Goal: Task Accomplishment & Management: Use online tool/utility

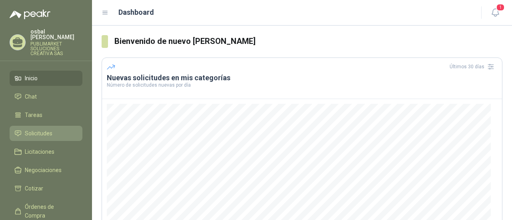
click at [40, 129] on span "Solicitudes" at bounding box center [39, 133] width 28 height 9
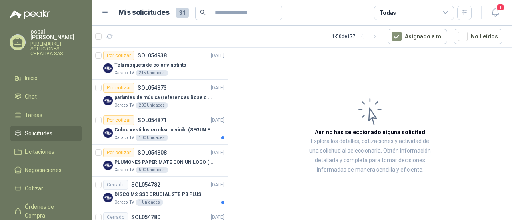
scroll to position [80, 0]
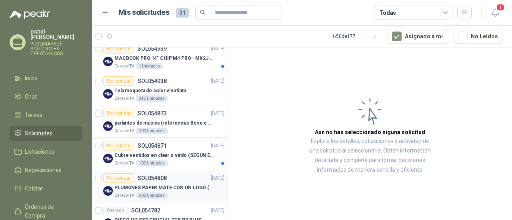
click at [184, 196] on div "Caracol TV 500 Unidades" at bounding box center [169, 196] width 110 height 6
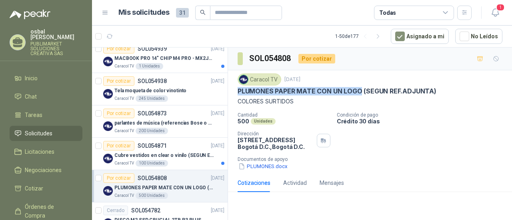
drag, startPoint x: 239, startPoint y: 89, endPoint x: 361, endPoint y: 90, distance: 122.1
click at [361, 90] on p "PLUMONES PAPER MATE CON UN LOGO (SEGUN REF.ADJUNTA)" at bounding box center [337, 91] width 199 height 8
copy p "PLUMONES PAPER MATE CON UN LOGO"
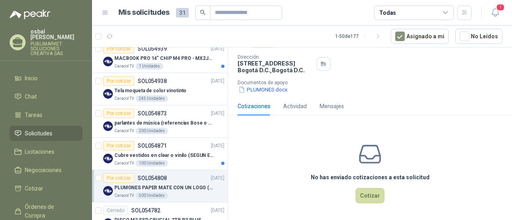
scroll to position [77, 0]
click at [366, 194] on button "Cotizar" at bounding box center [370, 195] width 29 height 15
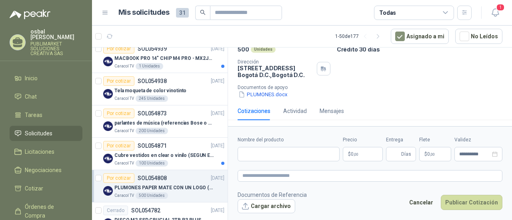
scroll to position [72, 0]
click at [246, 156] on input "Nombre del producto" at bounding box center [289, 154] width 102 height 14
paste input "**********"
type input "**********"
click at [248, 175] on textarea at bounding box center [370, 175] width 265 height 11
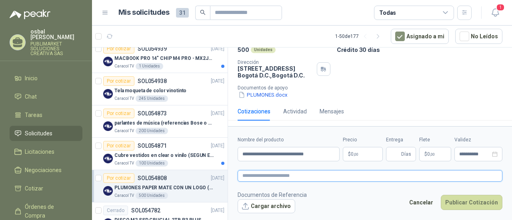
paste textarea "**********"
type textarea "**********"
click at [361, 152] on p "$ 0 ,00" at bounding box center [363, 154] width 40 height 14
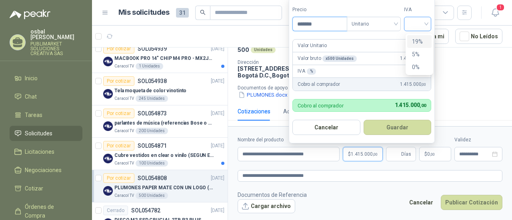
click at [431, 25] on div at bounding box center [417, 24] width 27 height 14
type input "*******"
click at [423, 40] on div "19%" at bounding box center [419, 41] width 15 height 9
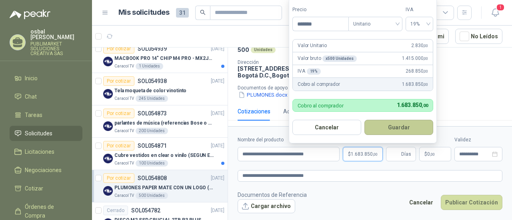
click at [401, 124] on button "Guardar" at bounding box center [399, 127] width 69 height 15
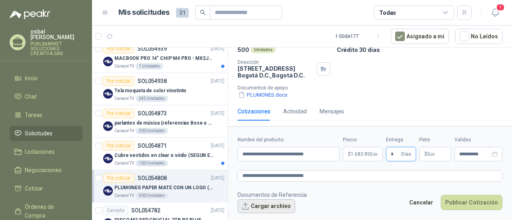
type input "*"
click at [275, 204] on button "Cargar archivo" at bounding box center [267, 207] width 58 height 14
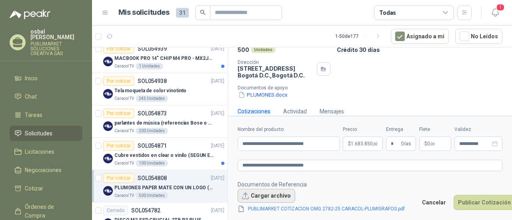
scroll to position [77, 0]
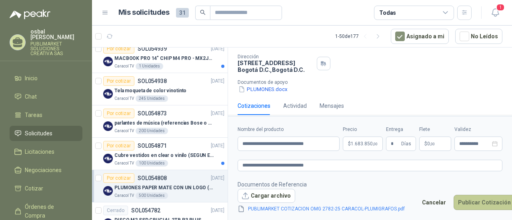
click at [467, 208] on button "Publicar Cotización" at bounding box center [485, 202] width 62 height 15
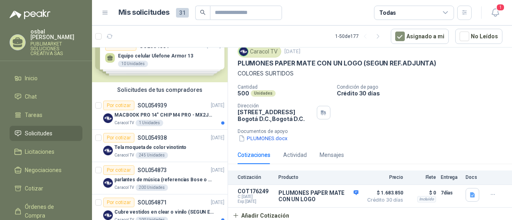
scroll to position [0, 0]
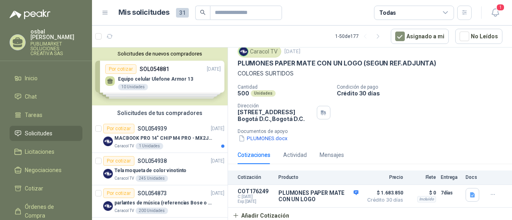
click at [62, 129] on li "Solicitudes" at bounding box center [45, 133] width 63 height 9
